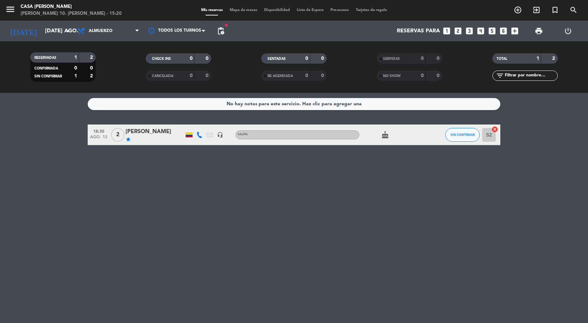
click at [247, 11] on span "Mapa de mesas" at bounding box center [243, 10] width 34 height 4
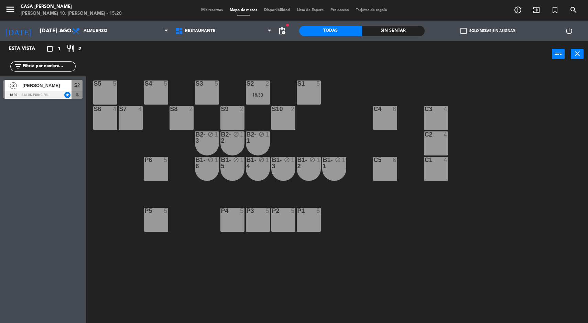
click at [154, 99] on div "S4 5" at bounding box center [156, 92] width 24 height 24
click at [288, 55] on button "[GEOGRAPHIC_DATA]" at bounding box center [297, 54] width 41 height 14
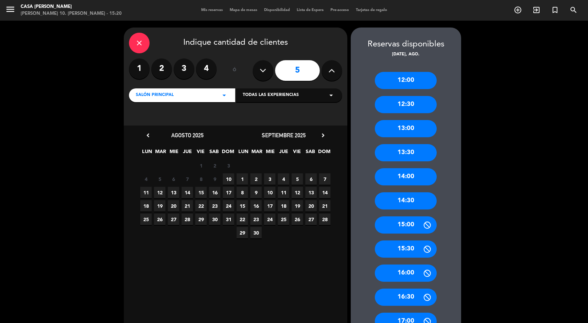
click at [319, 71] on input "5" at bounding box center [297, 70] width 45 height 21
click at [323, 74] on button at bounding box center [332, 70] width 21 height 21
type input "6"
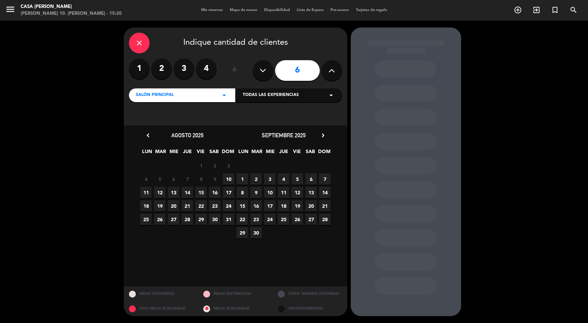
click at [159, 195] on span "12" at bounding box center [159, 192] width 11 height 11
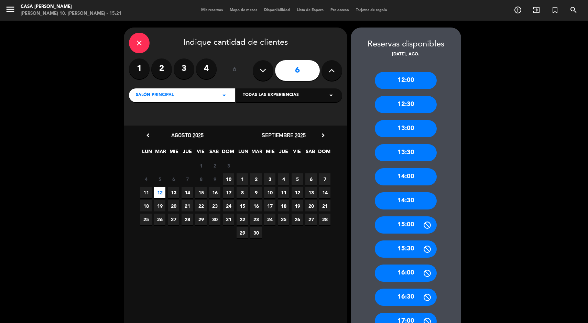
click at [136, 43] on icon "close" at bounding box center [139, 43] width 8 height 8
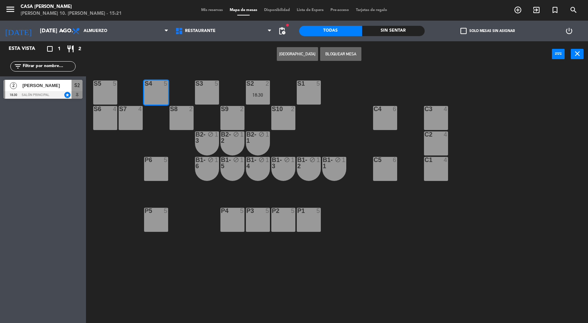
click at [48, 28] on input "[DATE] ago." at bounding box center [72, 30] width 73 height 13
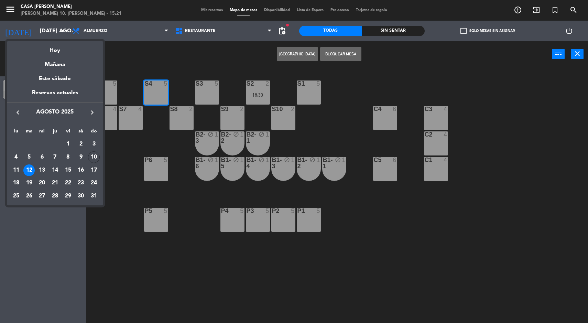
click at [55, 52] on div "Hoy" at bounding box center [55, 48] width 96 height 14
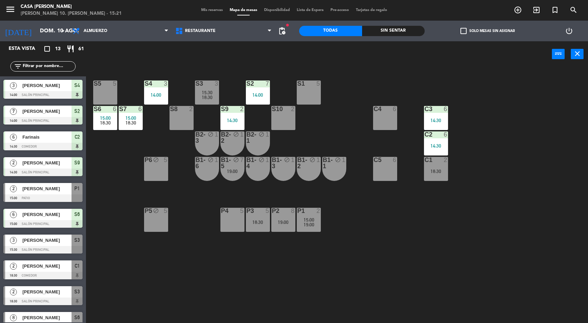
click at [160, 87] on div "S4 3" at bounding box center [156, 83] width 24 height 7
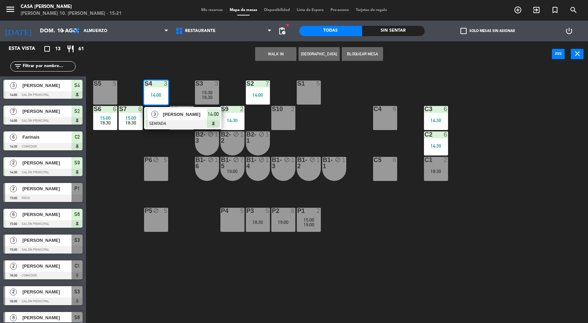
click at [477, 249] on div "S5 5 S4 3 14:00 3 [PERSON_NAME] SENTADA 14:00 S3 3 15:30 18:30 S2 7 14:00 S1 5 …" at bounding box center [340, 196] width 496 height 256
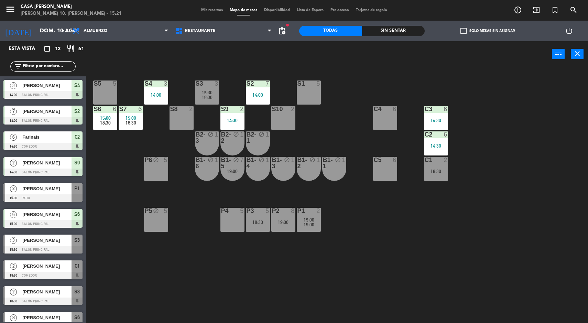
click at [526, 254] on div "S5 5 S4 3 14:00 S3 3 15:30 18:30 S2 7 14:00 S1 5 S6 6 15:00 18:30 S7 6 15:00 18…" at bounding box center [340, 196] width 496 height 256
click at [513, 258] on div "S5 5 S4 3 14:00 S3 3 15:30 18:30 S2 7 14:00 S1 5 S6 6 15:00 18:30 S7 6 15:00 18…" at bounding box center [340, 196] width 496 height 256
click at [444, 172] on div "18:30" at bounding box center [436, 171] width 24 height 5
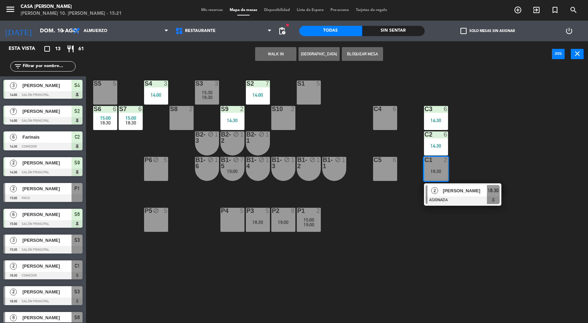
click at [536, 157] on div "S5 5 S4 3 14:00 S3 3 15:30 18:30 S2 7 14:00 S1 5 S6 6 15:00 18:30 S7 6 15:00 18…" at bounding box center [340, 196] width 496 height 256
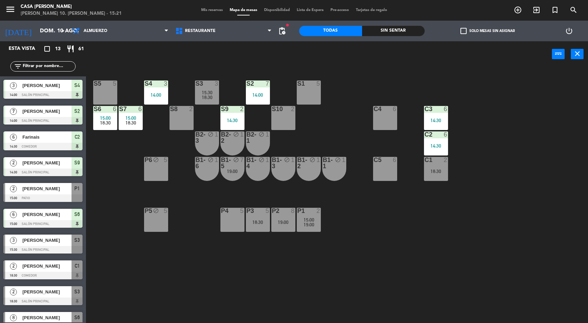
click at [261, 81] on div at bounding box center [257, 83] width 11 height 6
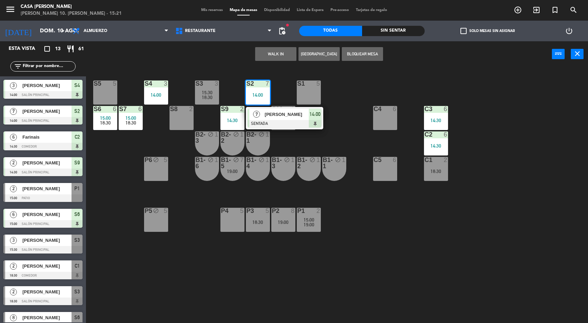
click at [316, 109] on div "14:00" at bounding box center [315, 114] width 13 height 11
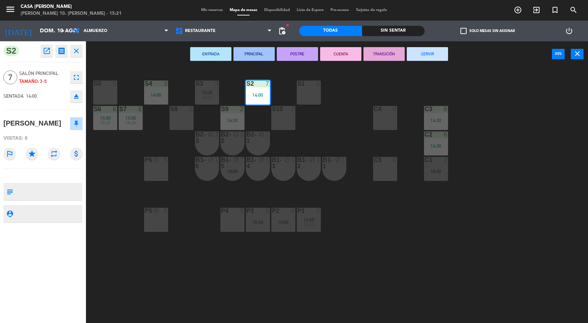
click at [442, 49] on button "SERVIR" at bounding box center [427, 54] width 41 height 14
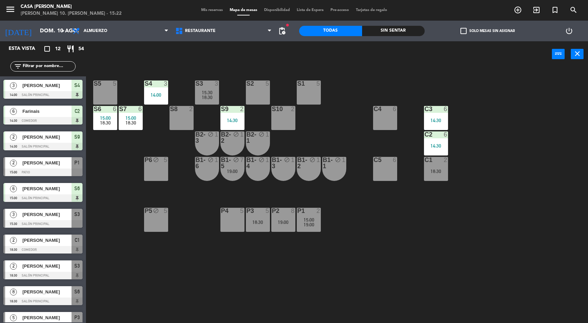
click at [508, 230] on div "S5 5 S4 3 14:00 S3 3 15:30 18:30 S2 5 S1 5 S6 6 15:00 18:30 S7 6 15:00 18:30 S8…" at bounding box center [340, 196] width 496 height 256
click at [312, 222] on span "19:00" at bounding box center [309, 225] width 11 height 6
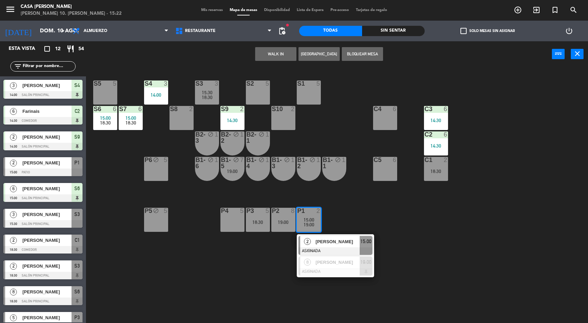
click at [325, 235] on div "2 [PERSON_NAME] ASIGNADA 15:00" at bounding box center [335, 245] width 77 height 22
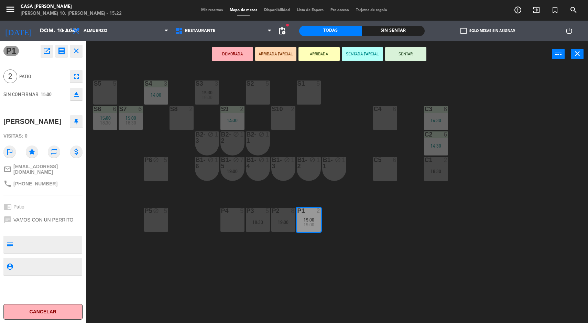
click at [68, 312] on button "Cancelar" at bounding box center [42, 311] width 79 height 15
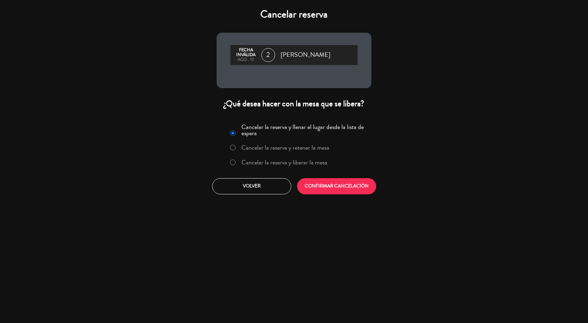
click at [261, 165] on label "Cancelar la reserva y liberar la mesa" at bounding box center [284, 162] width 86 height 6
click at [334, 194] on button "CONFIRMAR CANCELACIÓN" at bounding box center [336, 186] width 79 height 16
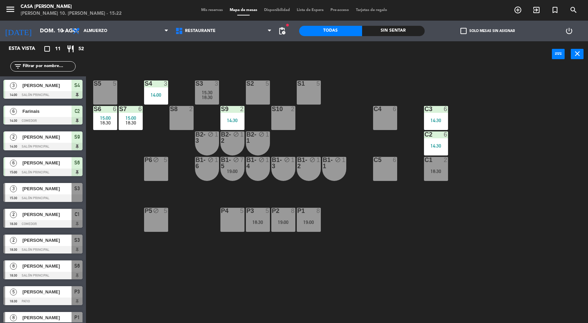
click at [36, 28] on input "dom. 10 ago." at bounding box center [72, 30] width 73 height 13
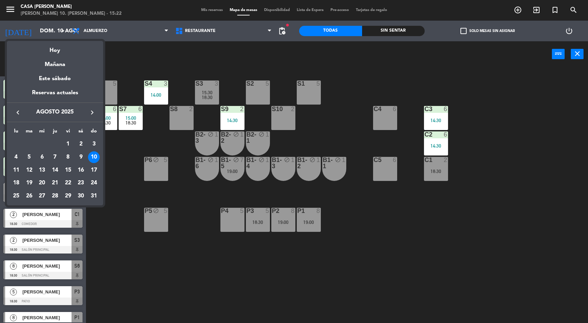
click at [28, 171] on div "12" at bounding box center [29, 170] width 12 height 12
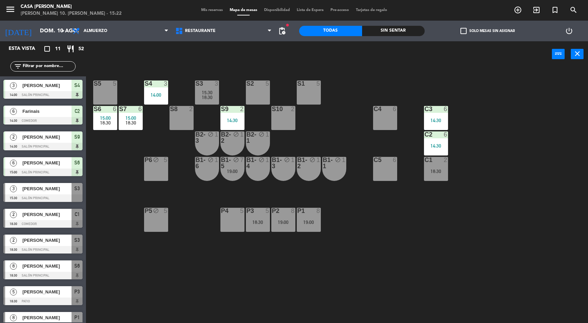
type input "[DATE] ago."
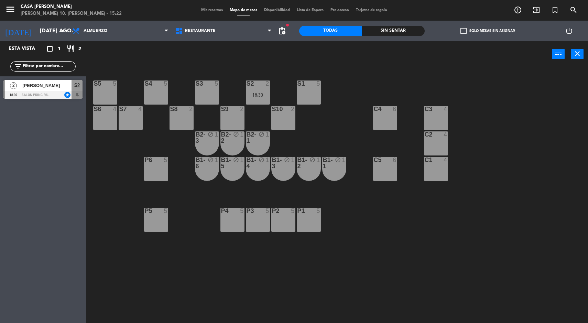
click at [164, 92] on div "S4 5" at bounding box center [156, 92] width 24 height 24
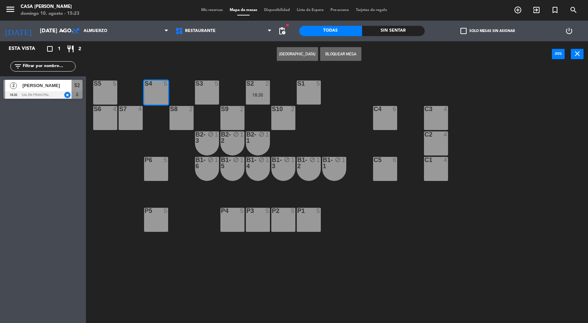
click at [299, 53] on button "[GEOGRAPHIC_DATA]" at bounding box center [297, 54] width 41 height 14
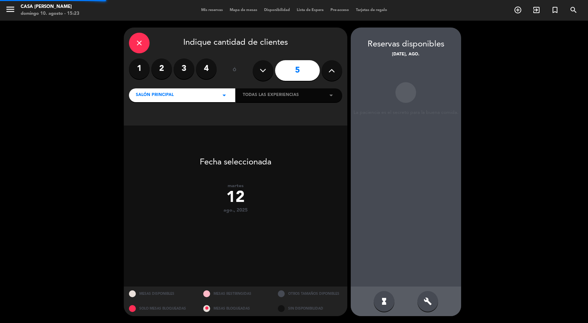
click at [341, 69] on button at bounding box center [332, 70] width 21 height 21
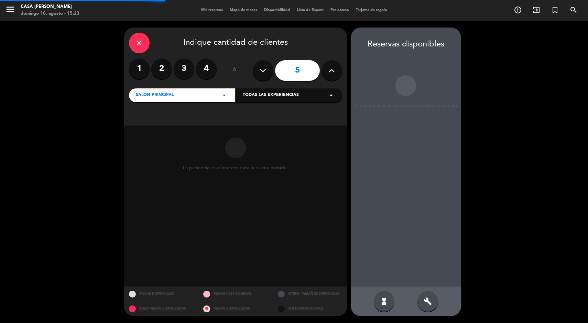
type input "6"
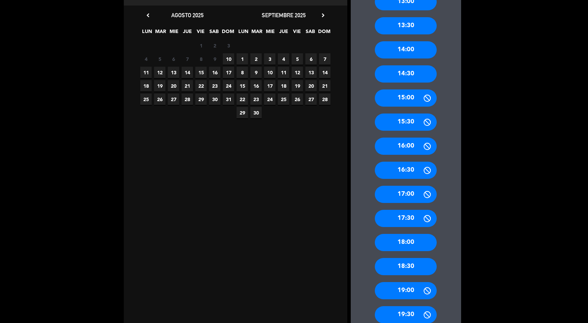
scroll to position [266, 0]
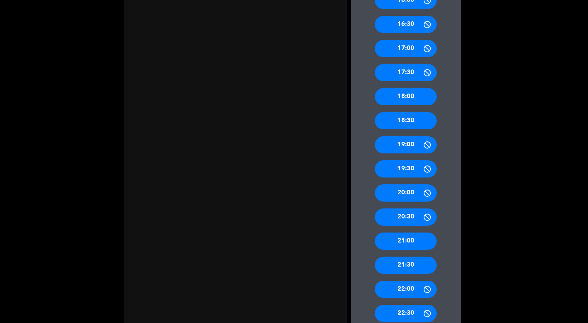
click at [413, 235] on div "21:00" at bounding box center [406, 241] width 62 height 17
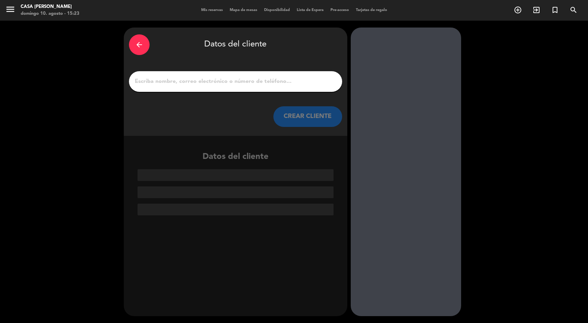
scroll to position [0, 0]
click at [263, 85] on input "1" at bounding box center [235, 82] width 203 height 10
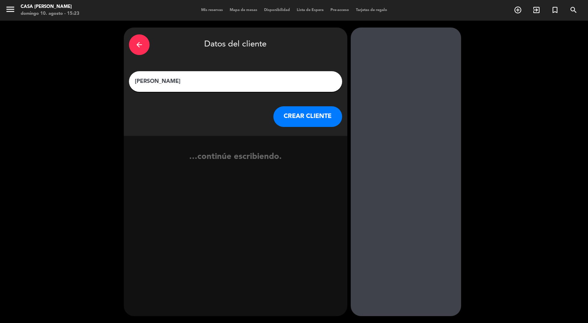
type input "[PERSON_NAME]"
click at [314, 112] on button "CREAR CLIENTE" at bounding box center [307, 116] width 69 height 21
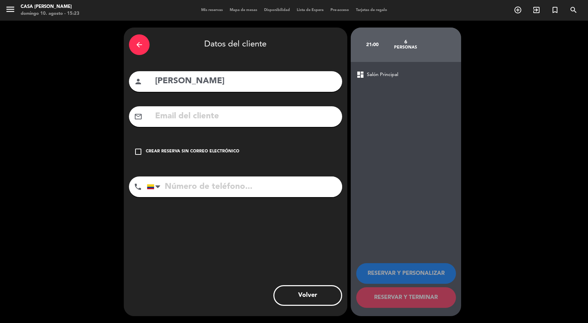
click at [217, 159] on div "check_box_outline_blank Crear reserva sin correo electrónico" at bounding box center [235, 151] width 213 height 21
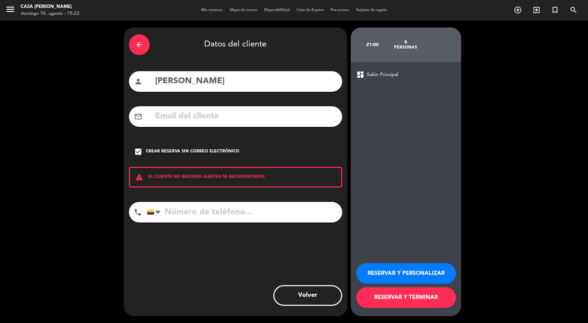
click at [259, 214] on input "tel" at bounding box center [244, 212] width 195 height 21
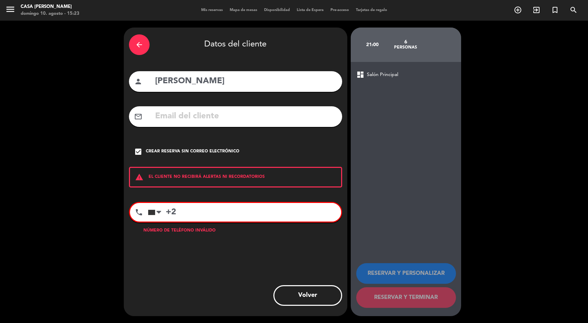
click at [276, 216] on input "+2" at bounding box center [244, 212] width 193 height 19
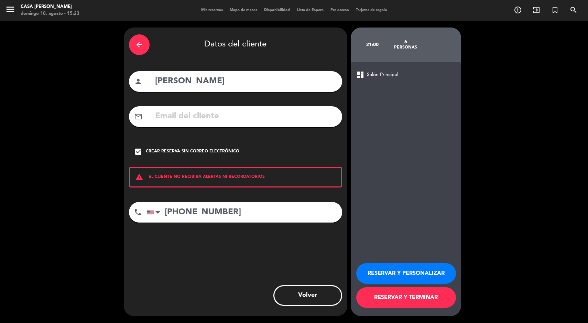
type input "[PHONE_NUMBER]"
click at [404, 306] on button "RESERVAR Y TERMINAR" at bounding box center [406, 297] width 100 height 21
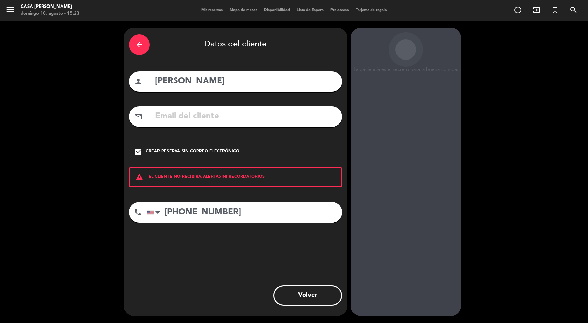
click at [198, 217] on input "[PHONE_NUMBER]" at bounding box center [244, 212] width 195 height 21
click at [196, 215] on input "[PHONE_NUMBER]" at bounding box center [244, 212] width 195 height 21
